Goal: Find specific page/section: Find specific page/section

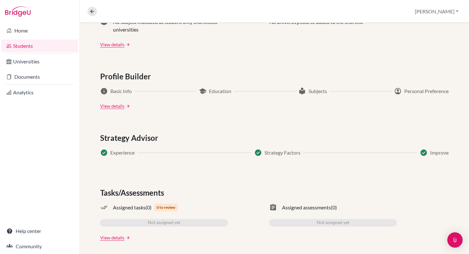
scroll to position [307, 0]
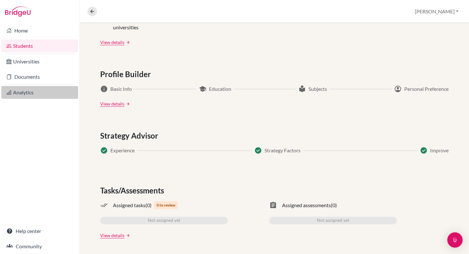
click at [34, 93] on link "Analytics" at bounding box center [39, 92] width 77 height 13
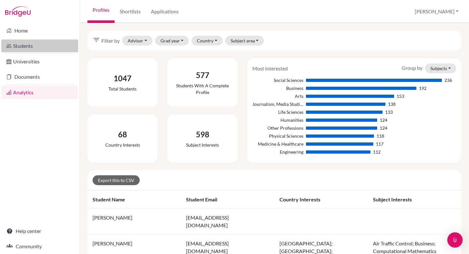
click at [23, 44] on link "Students" at bounding box center [39, 46] width 77 height 13
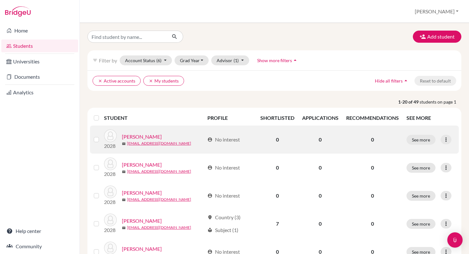
click at [144, 136] on link "[PERSON_NAME]" at bounding box center [142, 137] width 40 height 8
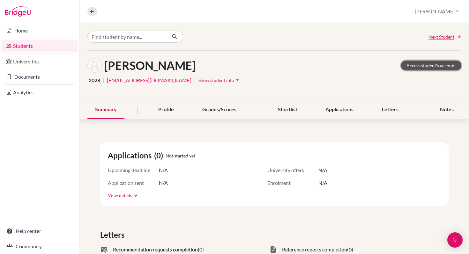
click at [425, 66] on link "Access student's account" at bounding box center [431, 66] width 60 height 10
